Goal: Task Accomplishment & Management: Manage account settings

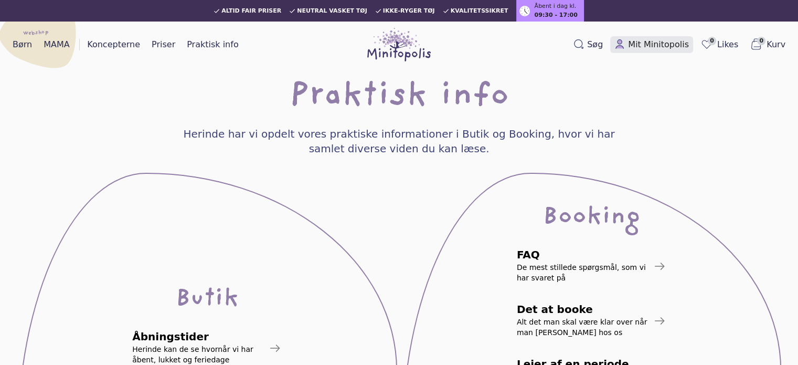
click at [642, 41] on span "Mit Minitopolis" at bounding box center [658, 44] width 61 height 13
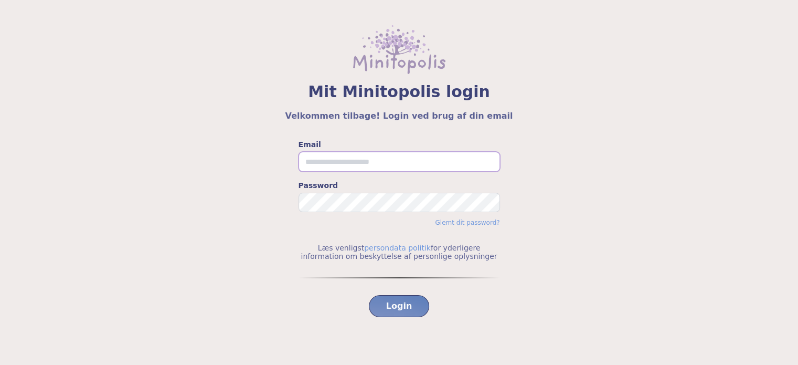
click at [345, 153] on input "Email" at bounding box center [398, 162] width 201 height 20
type input "**********"
click at [369, 295] on button "Login" at bounding box center [399, 306] width 61 height 22
